Goal: Find specific page/section: Find specific page/section

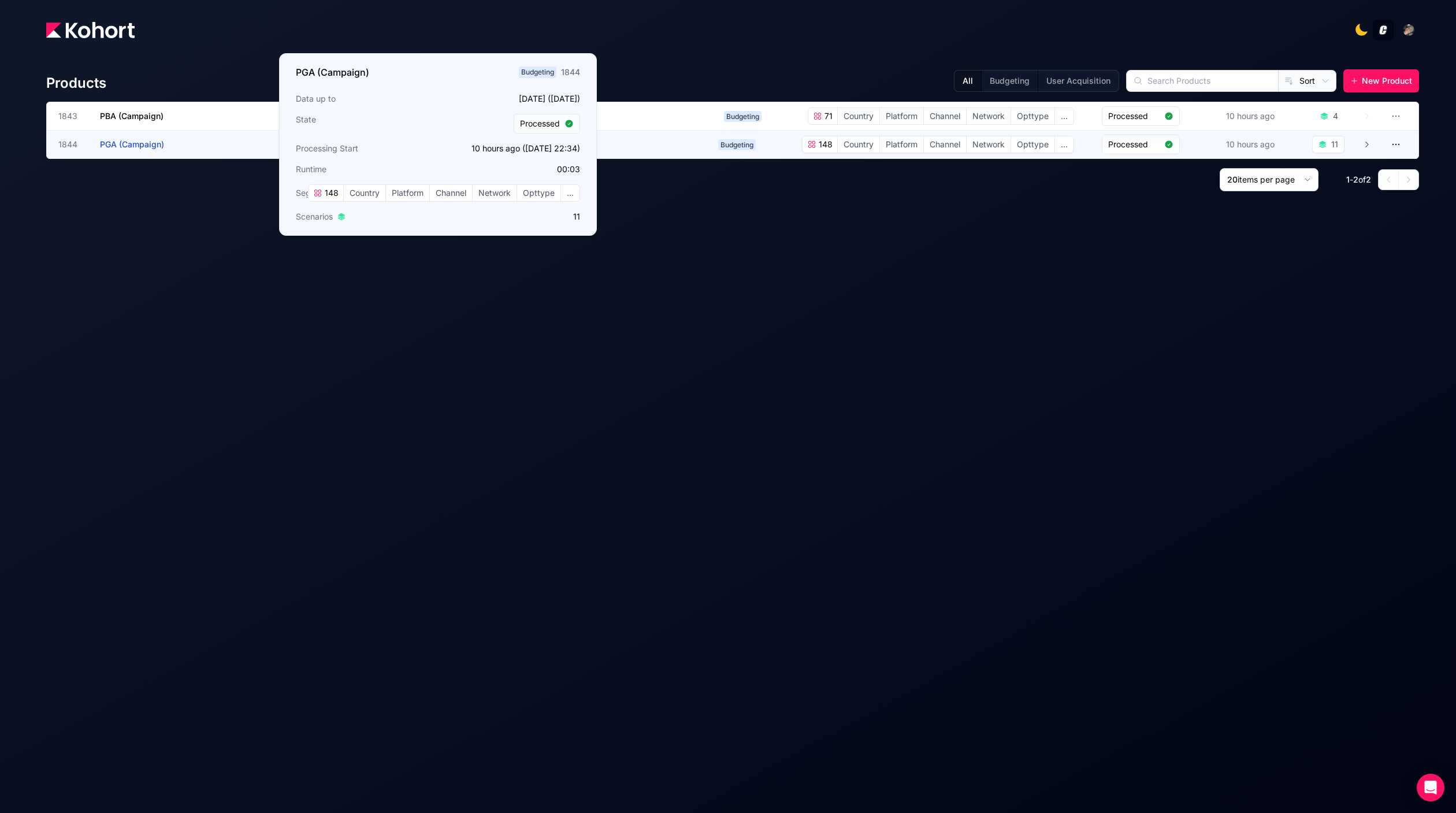
click at [163, 141] on h3 "PGA (Campaign)" at bounding box center [186, 145] width 173 height 28
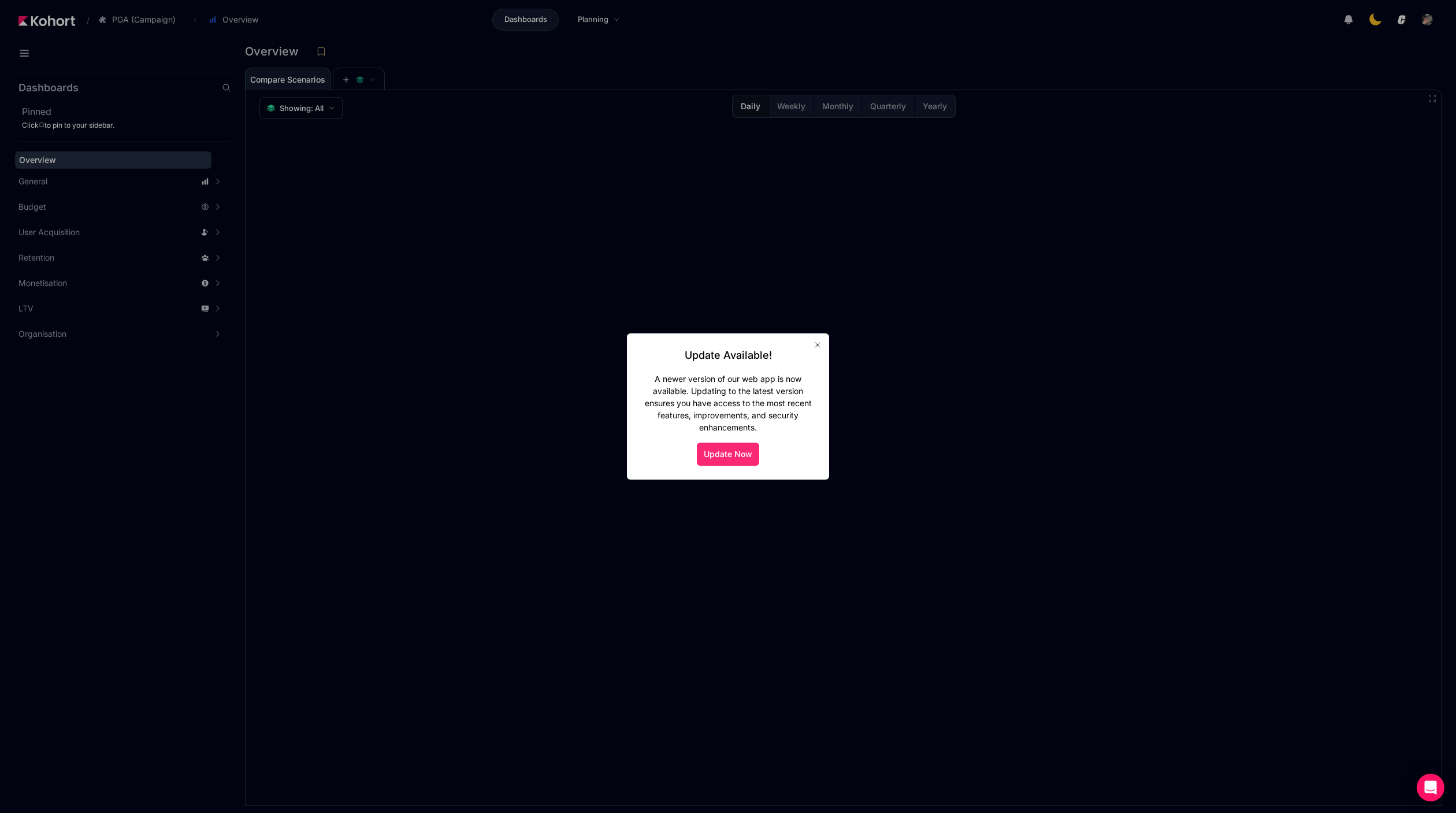
click at [735, 458] on button "Update Now" at bounding box center [727, 454] width 63 height 23
